Goal: Information Seeking & Learning: Learn about a topic

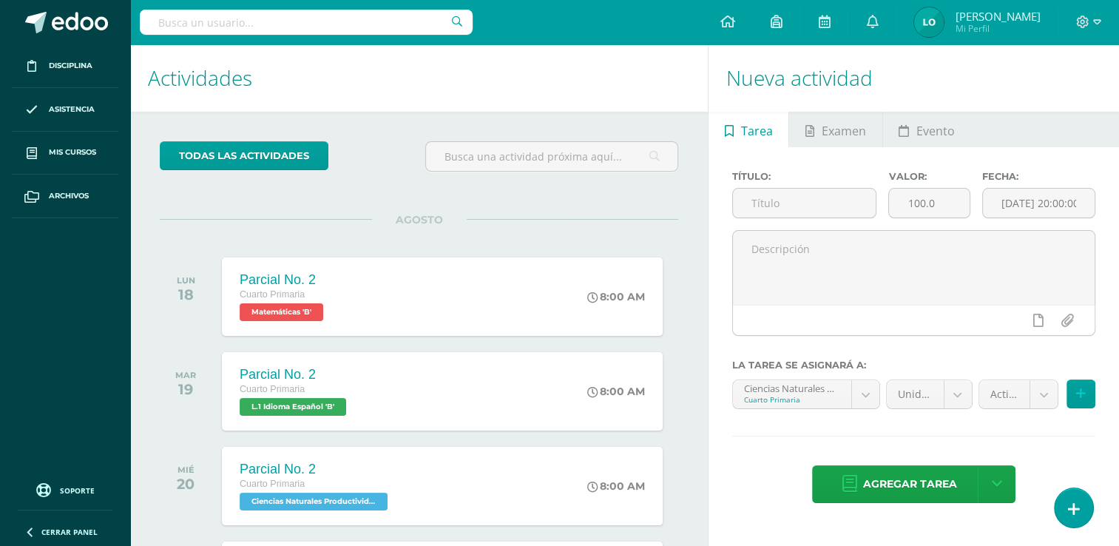
click at [454, 13] on div at bounding box center [1089, 22] width 61 height 44
click at [454, 16] on icon at bounding box center [1082, 22] width 13 height 13
click at [454, 95] on span "Cerrar sesión" at bounding box center [1050, 100] width 67 height 14
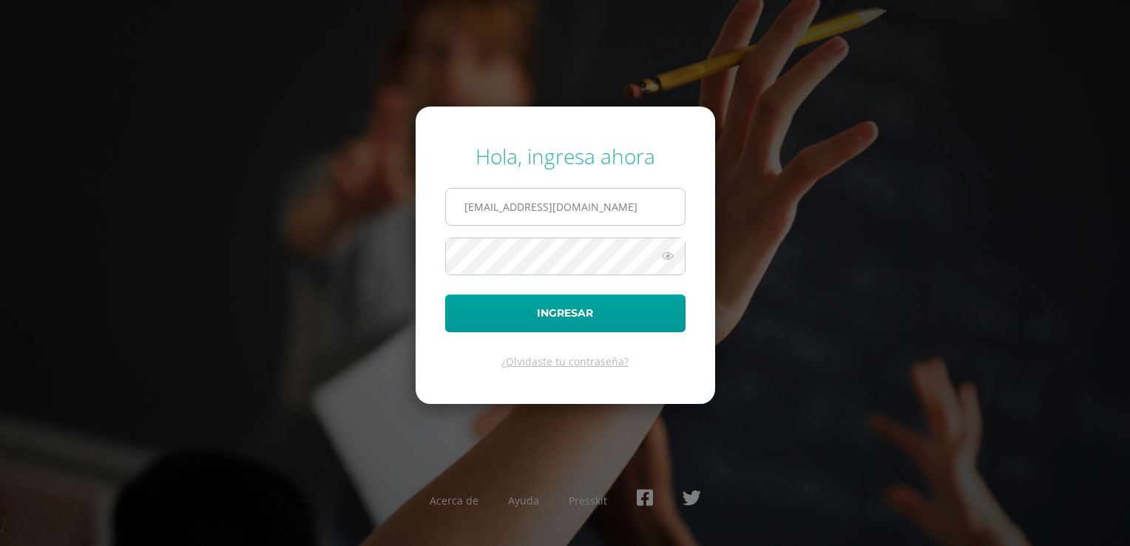
click at [625, 223] on input "galeanolondy11@gmail.com" at bounding box center [565, 207] width 239 height 36
type input "346@laestrella.edu.gt"
click at [574, 318] on button "Ingresar" at bounding box center [565, 313] width 240 height 38
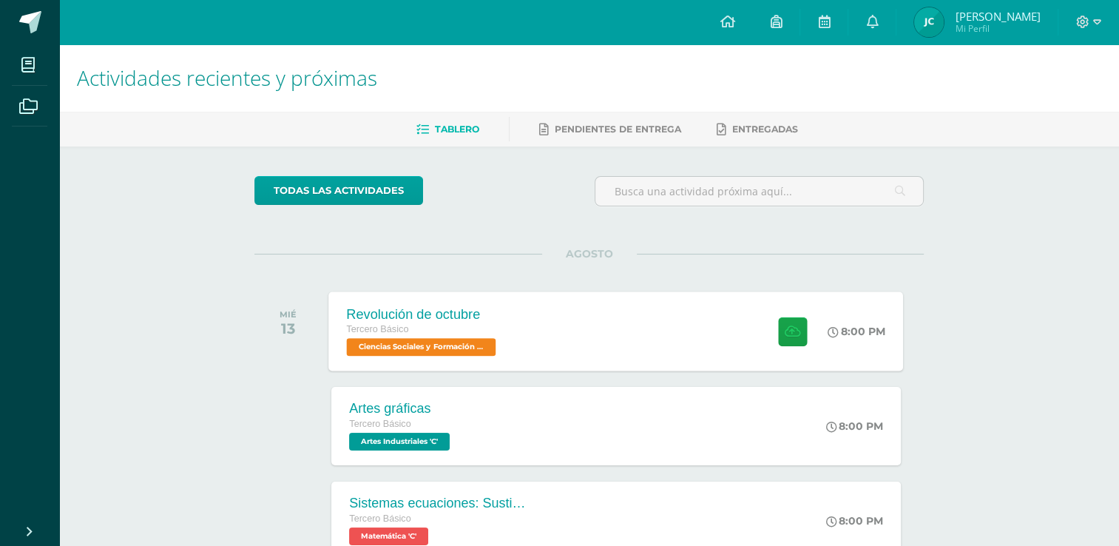
drag, startPoint x: 0, startPoint y: 0, endPoint x: 574, endPoint y: 318, distance: 656.3
click at [574, 318] on div "Revolución de octubre Tercero Básico Ciencias Sociales y Formación Ciudadana 'C…" at bounding box center [616, 330] width 575 height 79
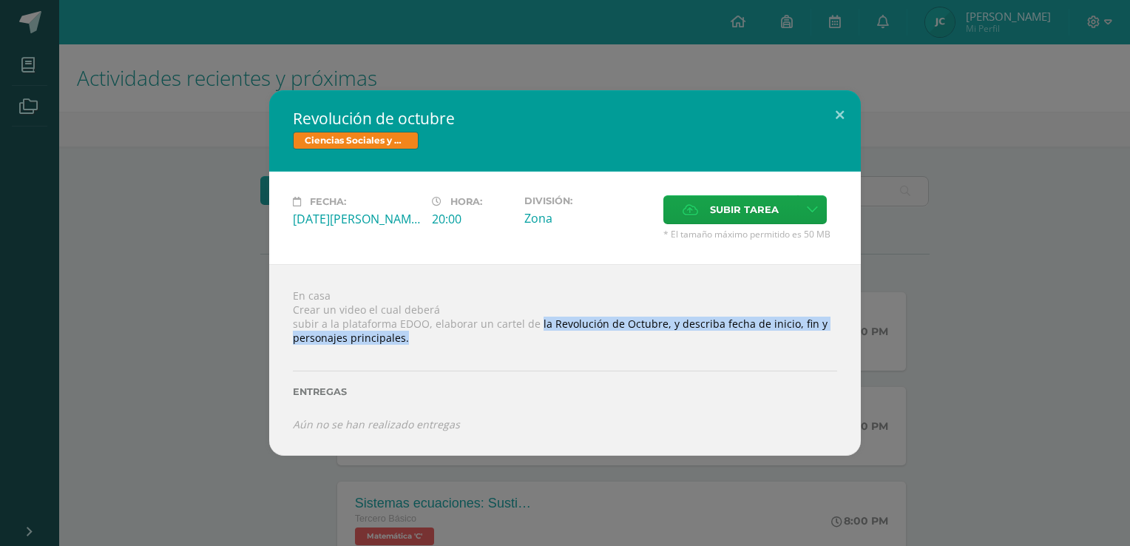
drag, startPoint x: 535, startPoint y: 323, endPoint x: 553, endPoint y: 335, distance: 22.0
click at [553, 335] on div "En casa Crear un video el cual deberá subir a la plataforma EDOO, elaborar un c…" at bounding box center [565, 360] width 592 height 192
copy div "la Revolución de Octubre, y describa fecha de inicio, fin y personajes principa…"
